Goal: Transaction & Acquisition: Purchase product/service

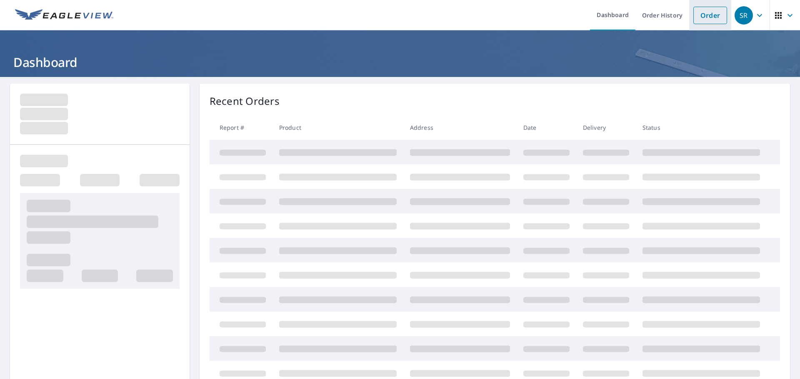
click at [693, 18] on link "Order" at bounding box center [710, 15] width 34 height 17
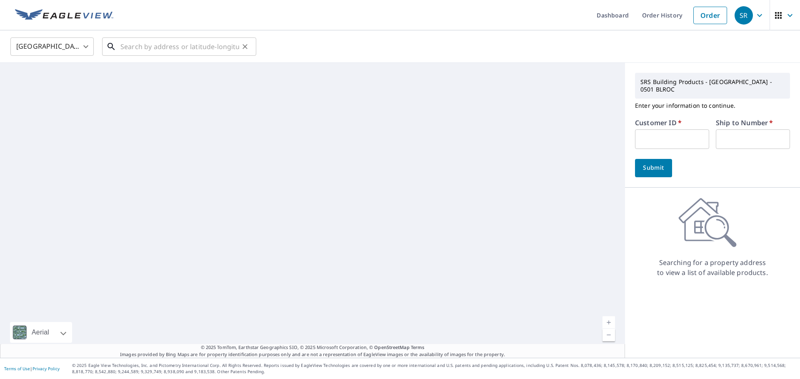
click at [154, 43] on input "text" at bounding box center [179, 46] width 119 height 23
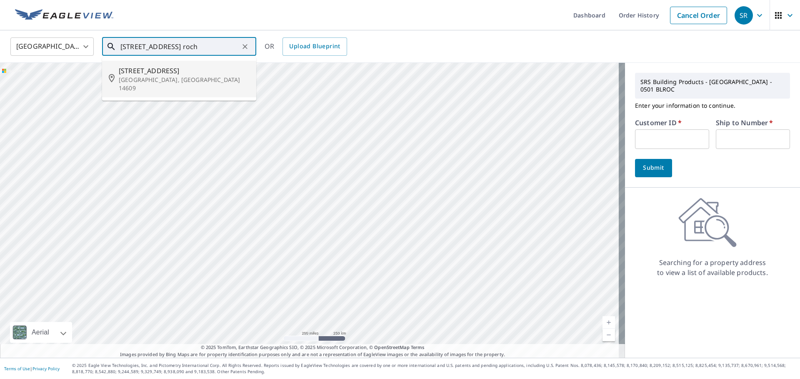
click at [156, 76] on p "[GEOGRAPHIC_DATA], [GEOGRAPHIC_DATA] 14609" at bounding box center [184, 84] width 131 height 17
type input "[STREET_ADDRESS]"
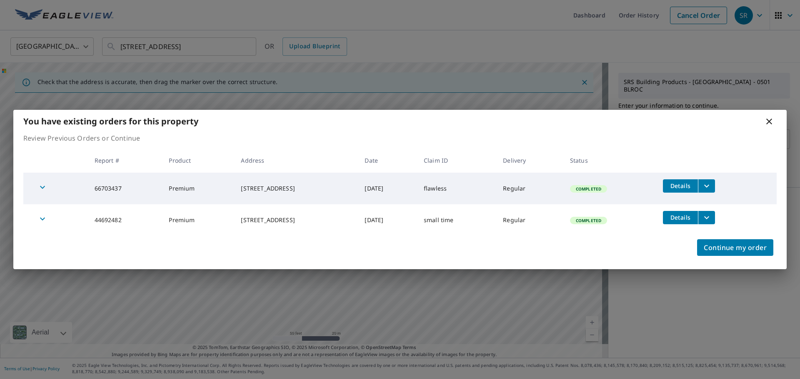
click at [769, 120] on icon at bounding box center [769, 122] width 10 height 10
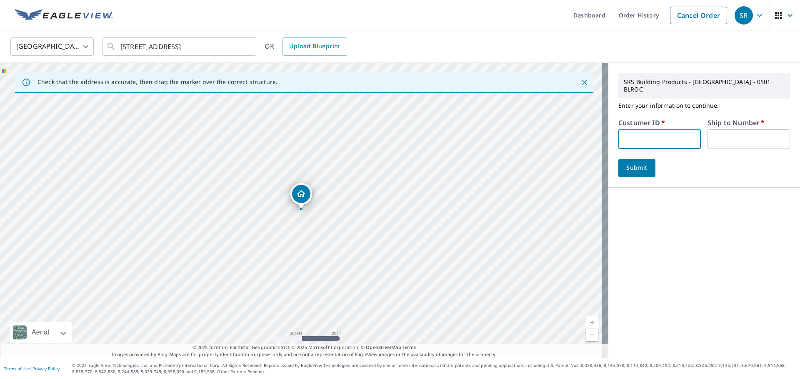
click at [659, 130] on input "text" at bounding box center [659, 140] width 82 height 20
type input "012475"
type input "01"
click at [641, 159] on button "Submit" at bounding box center [636, 168] width 37 height 18
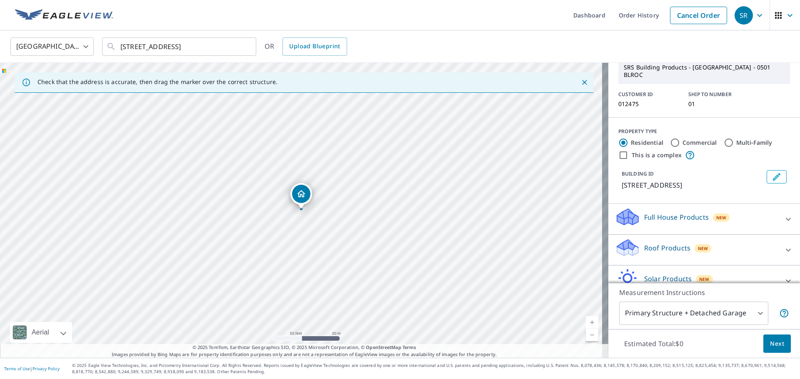
scroll to position [75, 0]
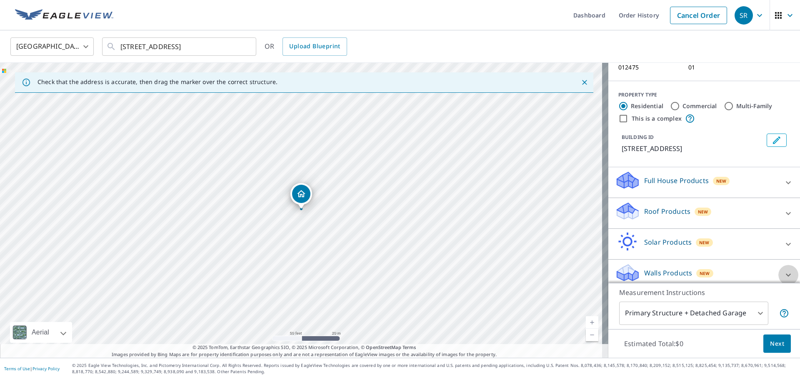
click at [783, 270] on icon at bounding box center [788, 275] width 10 height 10
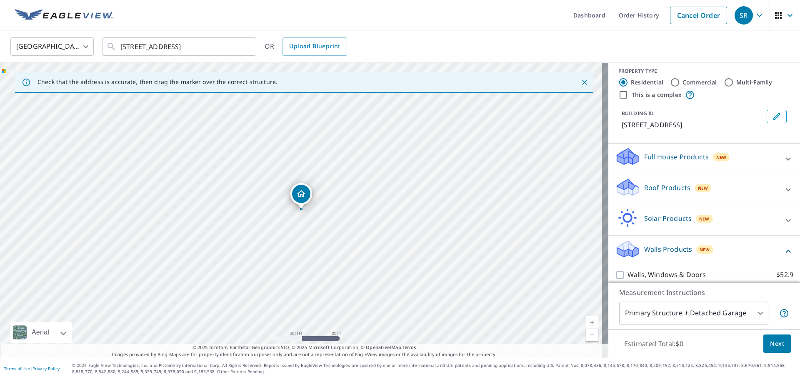
scroll to position [122, 0]
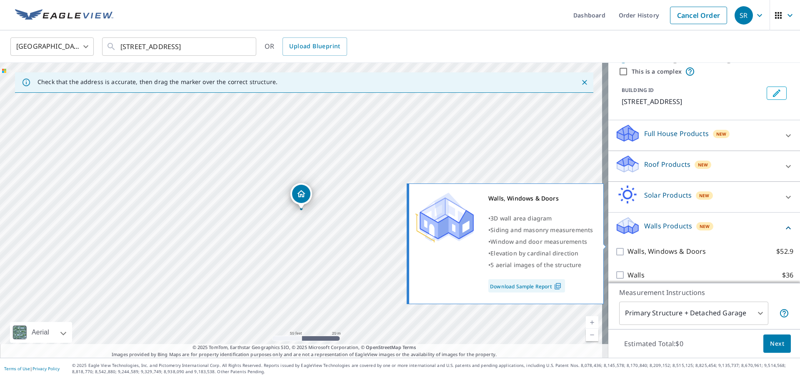
click at [620, 247] on input "Walls, Windows & Doors $52.9" at bounding box center [621, 252] width 12 height 10
checkbox input "true"
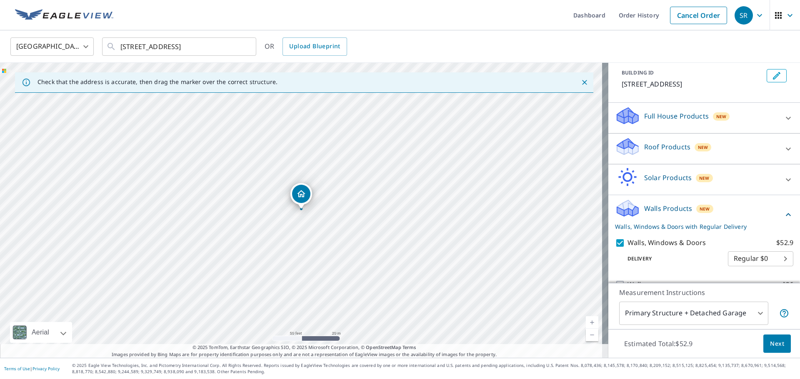
scroll to position [149, 0]
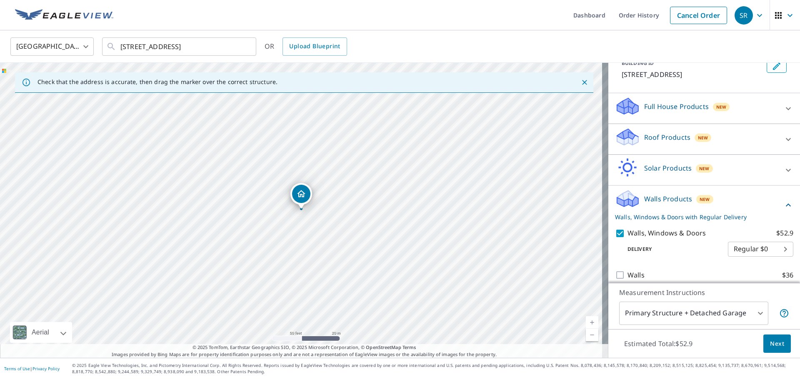
click at [772, 340] on span "Next" at bounding box center [777, 344] width 14 height 10
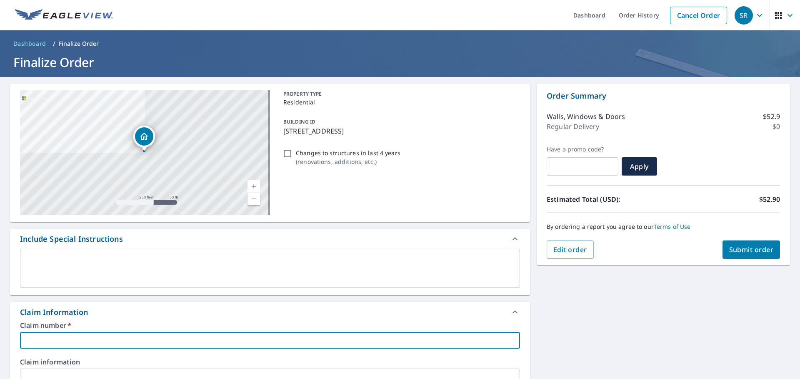
click at [74, 335] on input "text" at bounding box center [270, 340] width 500 height 17
type input "k"
checkbox input "true"
type input "k&"
checkbox input "true"
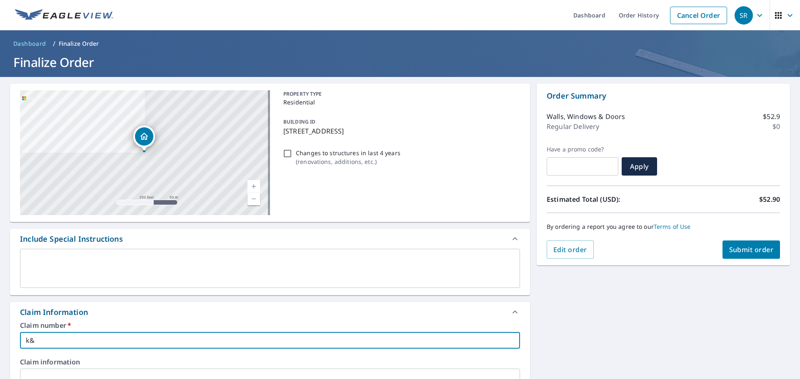
type input "k&r"
checkbox input "true"
type input "k&r"
checkbox input "true"
type input "k&r c"
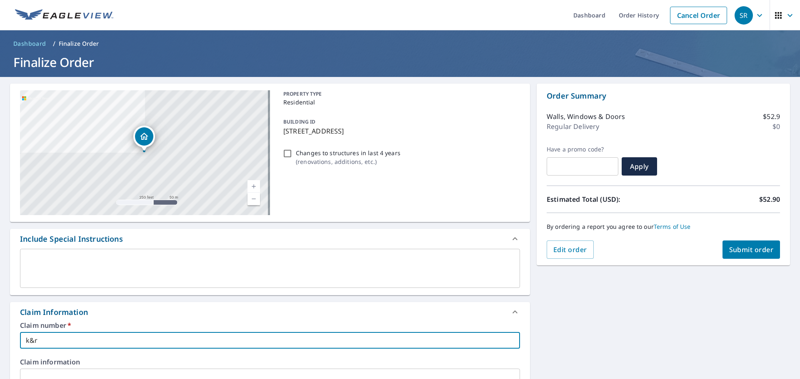
checkbox input "true"
type input "k&r co"
checkbox input "true"
type input "k&r con"
checkbox input "true"
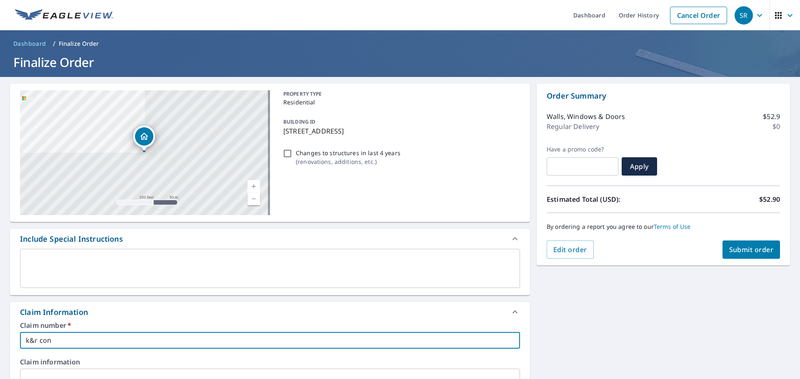
type input "k&r cont"
checkbox input "true"
type input "k&r contr"
checkbox input "true"
type input "k&r contra"
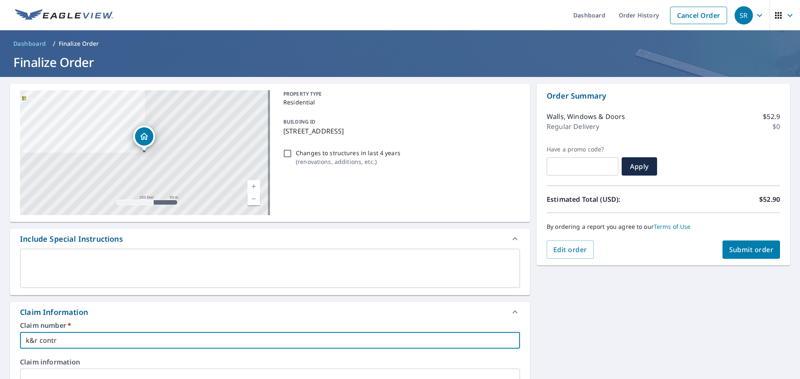
checkbox input "true"
type input "k&r contrac"
checkbox input "true"
type input "k&r contract"
checkbox input "true"
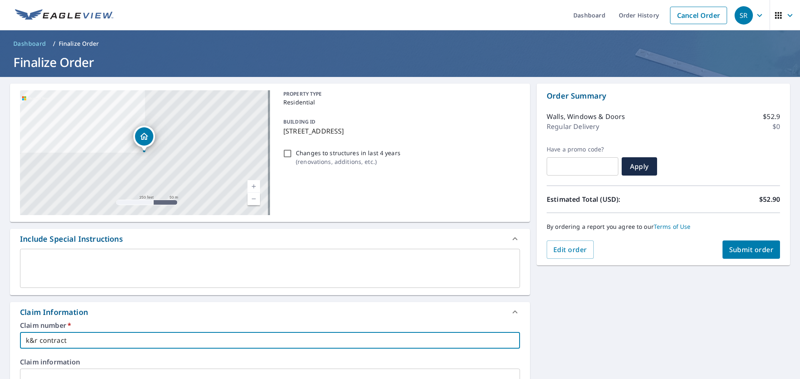
type input "k&r contracto"
checkbox input "true"
type input "k&r contractor"
checkbox input "true"
type input "k&r contractors"
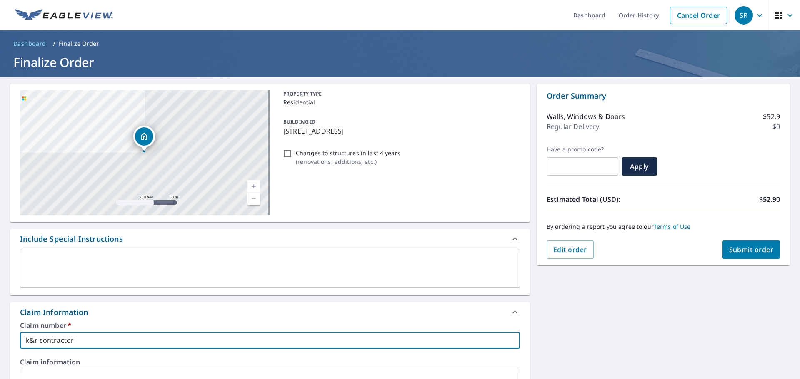
checkbox input "true"
type input "k&r contractors"
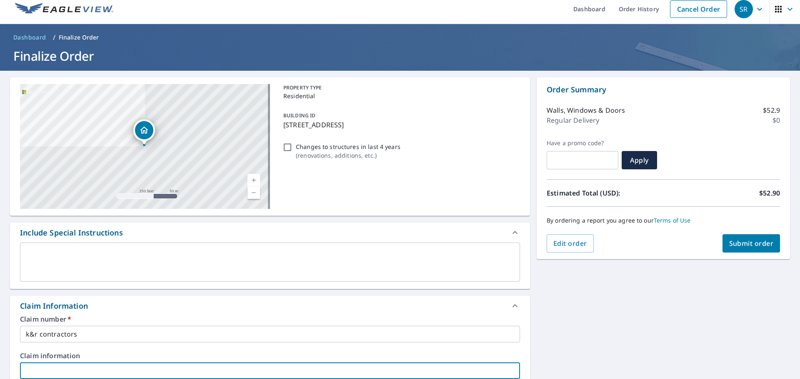
scroll to position [225, 0]
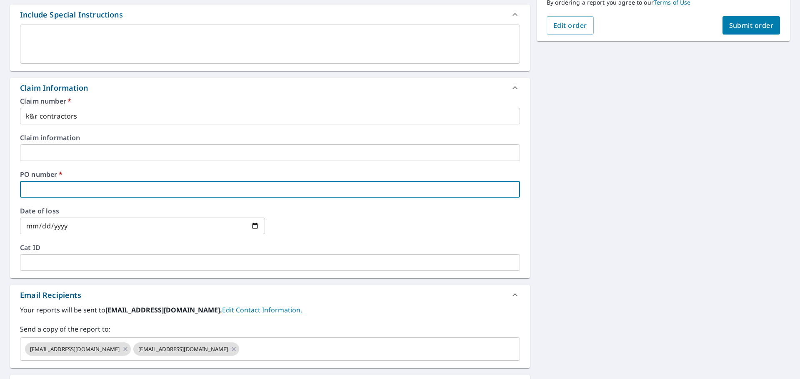
type input "5"
checkbox input "true"
type input "53"
checkbox input "true"
type input "53"
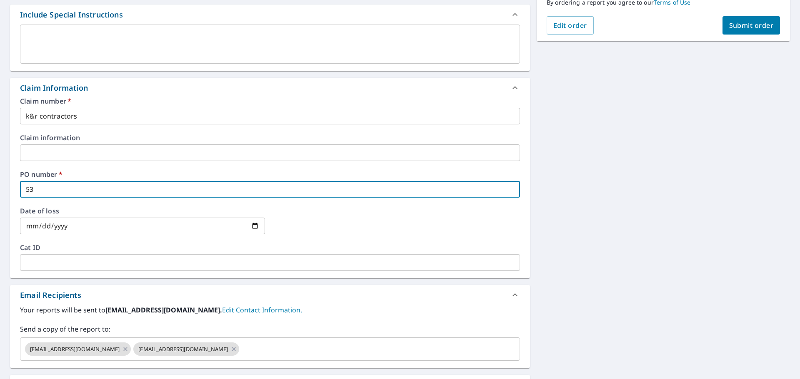
checkbox input "true"
type input "53 q"
checkbox input "true"
type input "53 qu"
checkbox input "true"
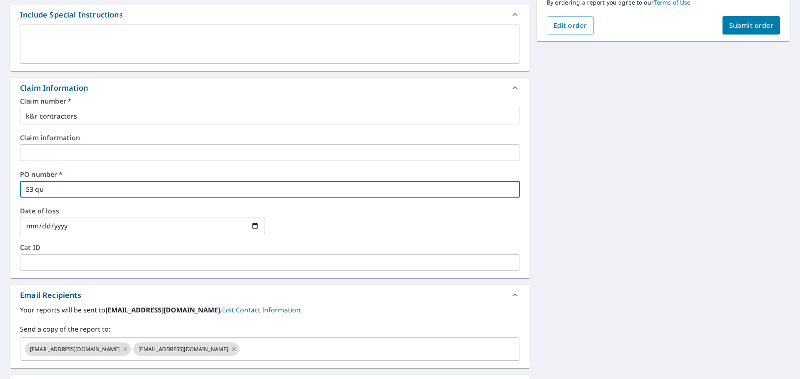
type input "53 qui"
checkbox input "true"
type input "53 quin"
checkbox input "true"
type input "53 quinc"
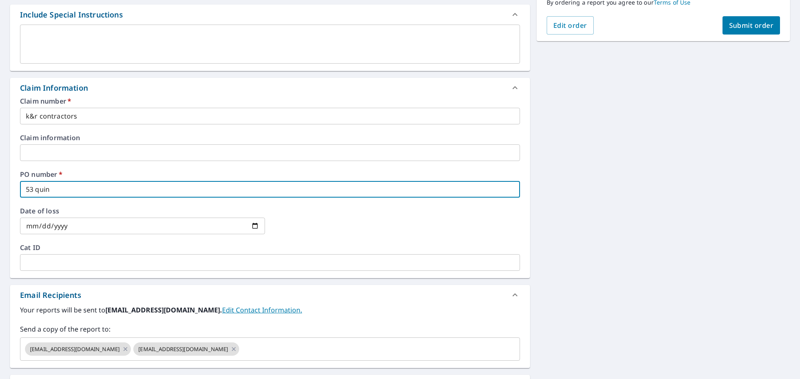
checkbox input "true"
type input "53 quincy"
checkbox input "true"
type input "53 quincy"
checkbox input "true"
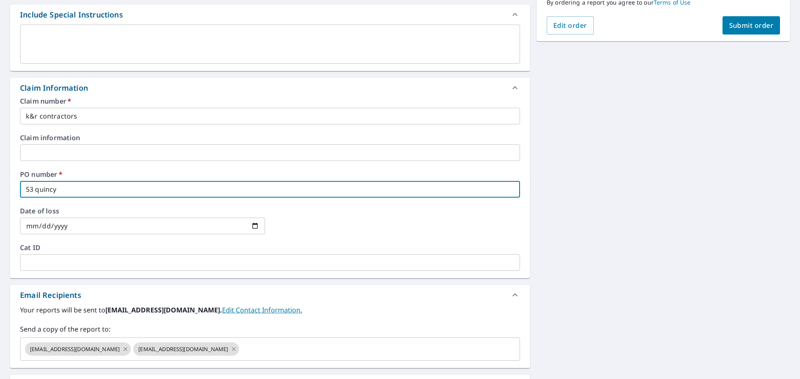
type input "53 quincy s"
checkbox input "true"
type input "[STREET_ADDRESS]"
checkbox input "true"
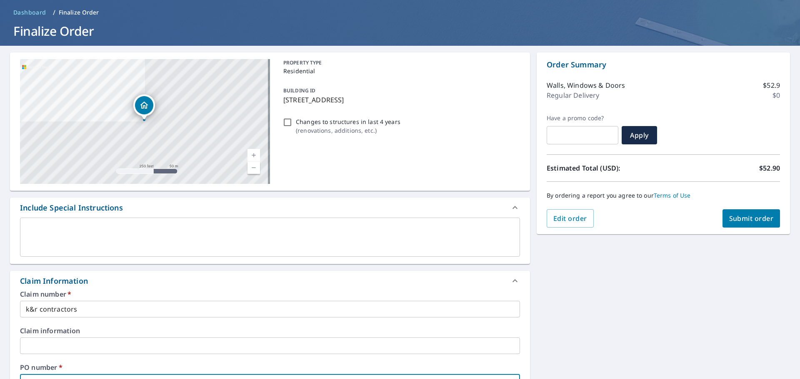
scroll to position [16, 0]
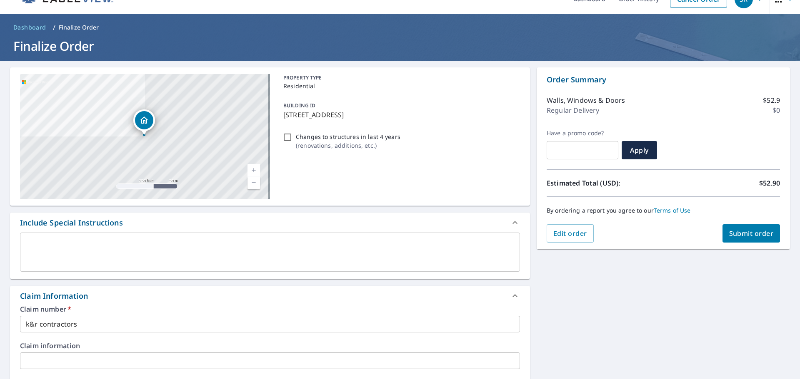
type input "[STREET_ADDRESS]"
click at [137, 322] on input "k&r contractors" at bounding box center [270, 324] width 500 height 17
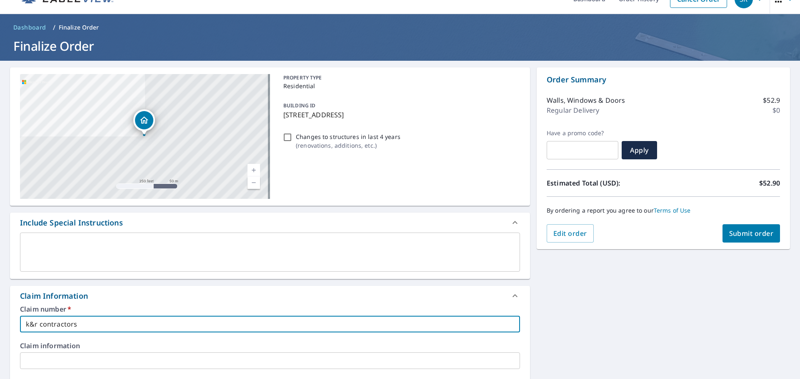
type input "k&r contractors"
checkbox input "true"
type input "k&r contractors 8"
checkbox input "true"
type input "k&r contractors 86"
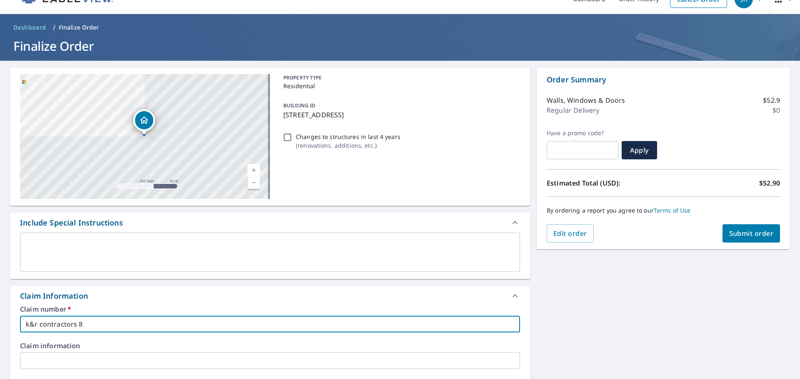
checkbox input "true"
type input "k&r contractors 867"
checkbox input "true"
type input "k&r contractors 867-"
checkbox input "true"
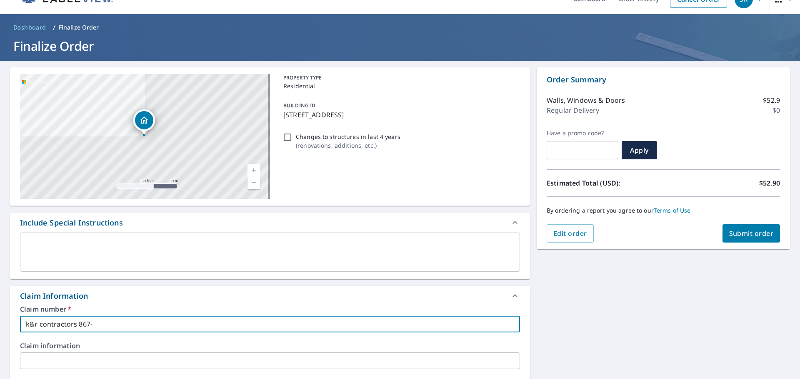
type input "k&r contractors 867-2"
checkbox input "true"
type input "k&r contractors 867-28"
checkbox input "true"
type input "k&r contractors 867-287"
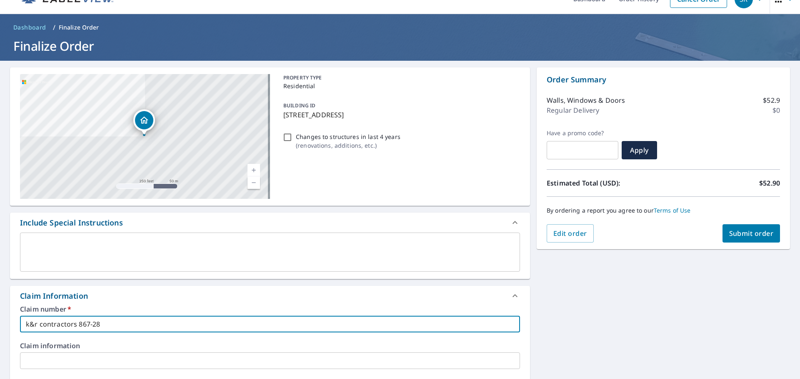
checkbox input "true"
type input "k&r contractors 867-2876"
checkbox input "true"
type input "k&r contractors 867-2876"
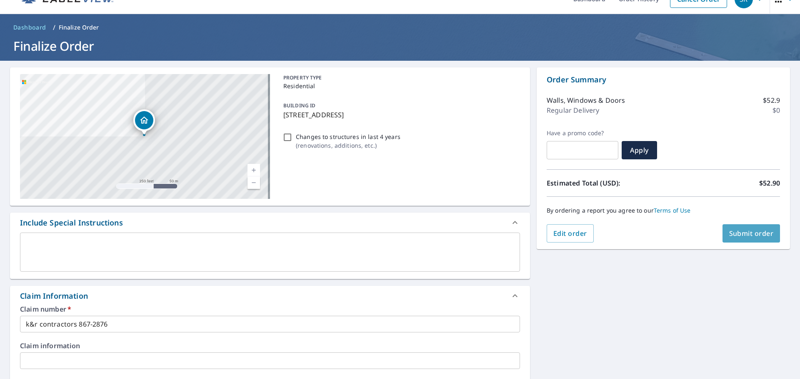
click at [742, 236] on span "Submit order" at bounding box center [751, 233] width 45 height 9
checkbox input "true"
